Goal: Transaction & Acquisition: Book appointment/travel/reservation

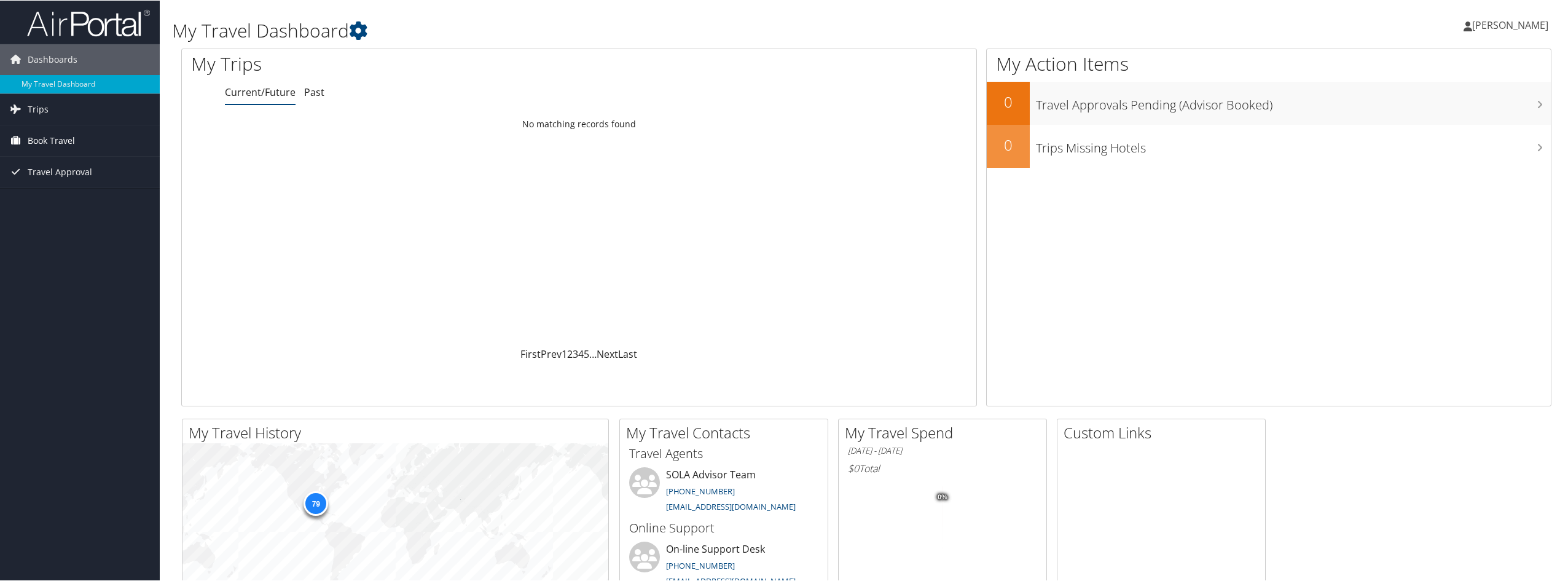
click at [54, 139] on span "Book Travel" at bounding box center [51, 140] width 48 height 31
click at [58, 180] on link "Book/Manage Online Trips" at bounding box center [80, 183] width 160 height 19
click at [53, 142] on span "Book Travel" at bounding box center [51, 140] width 48 height 31
click at [54, 188] on link "Book/Manage Online Trips" at bounding box center [80, 183] width 160 height 19
